Goal: Task Accomplishment & Management: Manage account settings

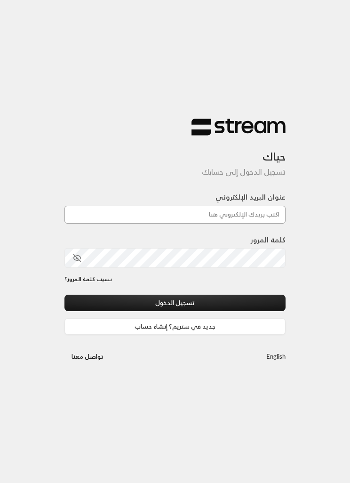
type input "[EMAIL_ADDRESS][DOMAIN_NAME]"
click at [175, 304] on button "تسجيل الدخول" at bounding box center [174, 303] width 221 height 16
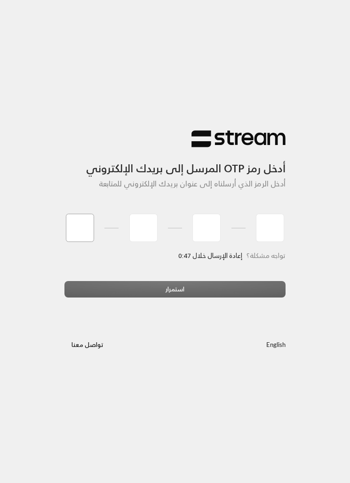
type input "2"
type input "8"
click at [252, 296] on div "استمرار" at bounding box center [174, 293] width 221 height 24
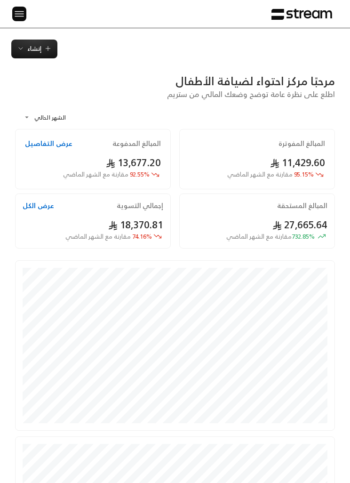
click at [18, 15] on img at bounding box center [19, 14] width 11 height 12
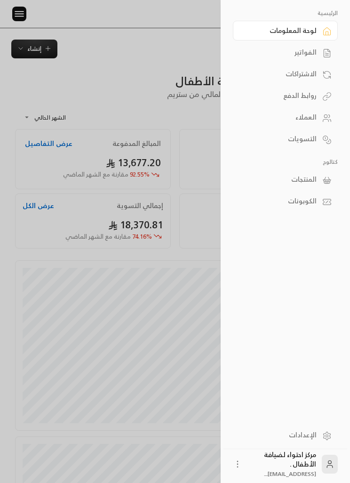
click at [292, 59] on link "الفواتير" at bounding box center [285, 52] width 105 height 20
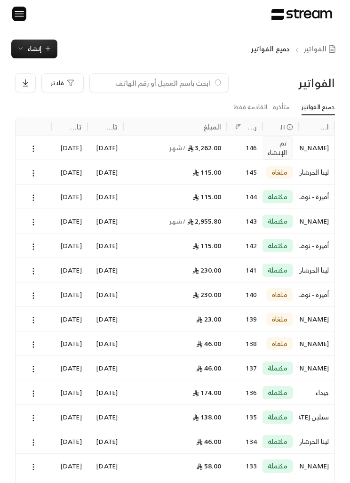
click at [31, 147] on icon at bounding box center [33, 148] width 8 height 8
click at [41, 171] on li "عرض" at bounding box center [43, 172] width 23 height 16
